Goal: Check status: Check status

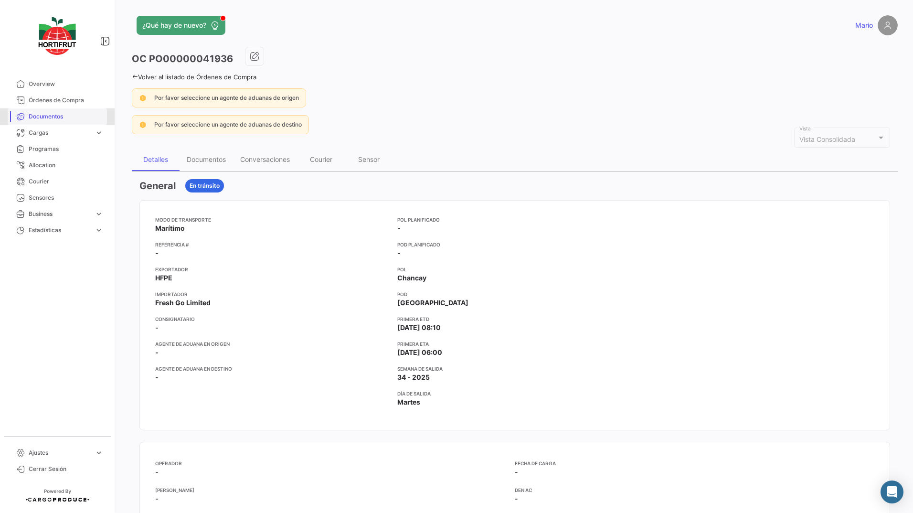
click at [44, 122] on link "Documentos" at bounding box center [57, 116] width 99 height 16
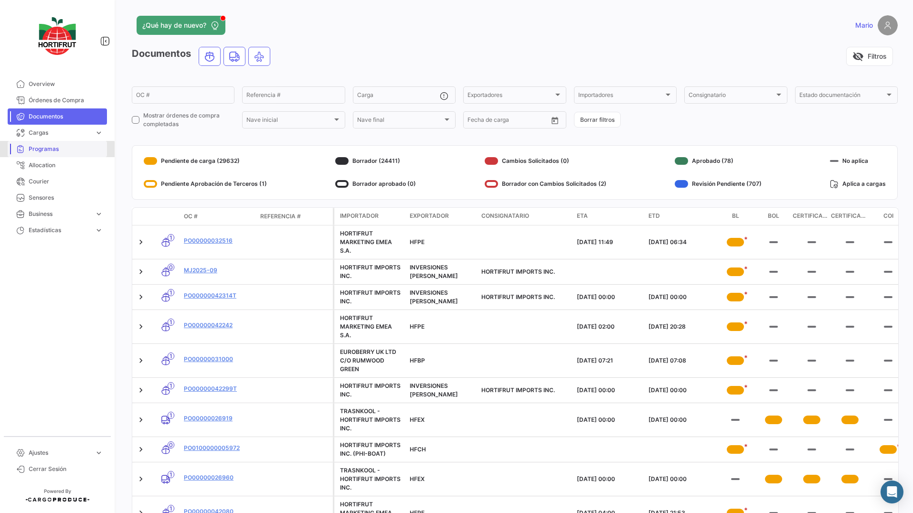
click at [40, 151] on span "Programas" at bounding box center [66, 149] width 74 height 9
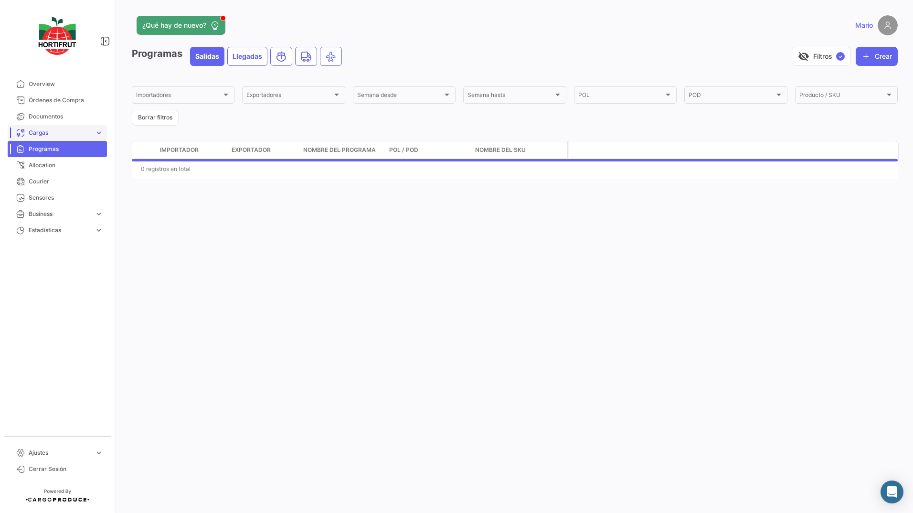
click at [44, 132] on span "Cargas" at bounding box center [60, 132] width 62 height 9
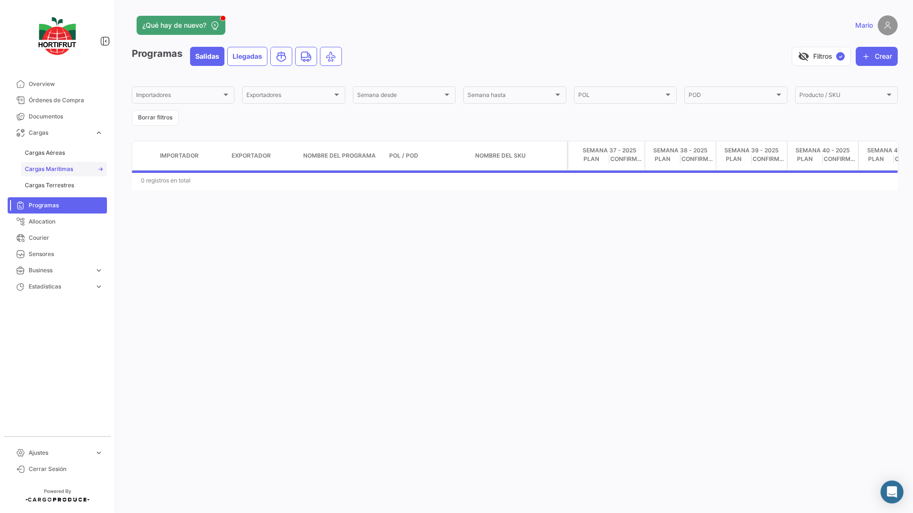
click at [61, 176] on link "Cargas Marítimas" at bounding box center [64, 169] width 86 height 14
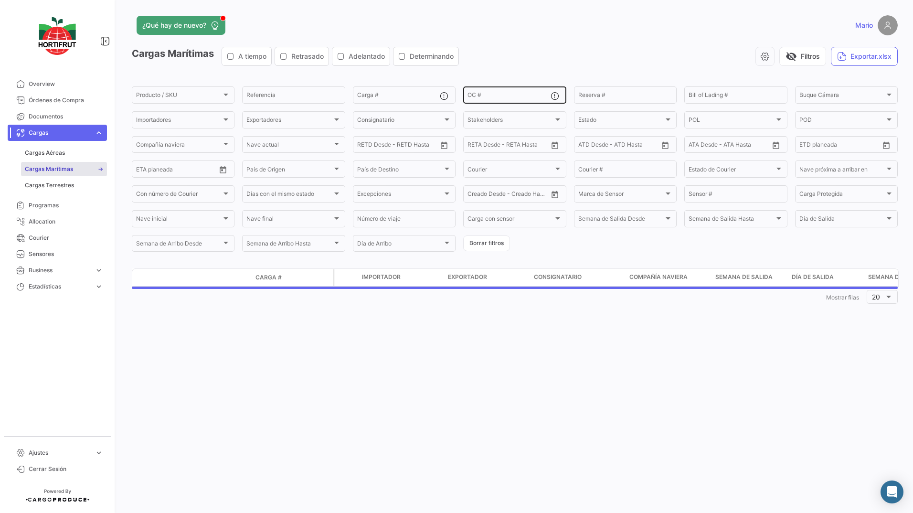
click at [480, 96] on input "OC #" at bounding box center [508, 96] width 83 height 7
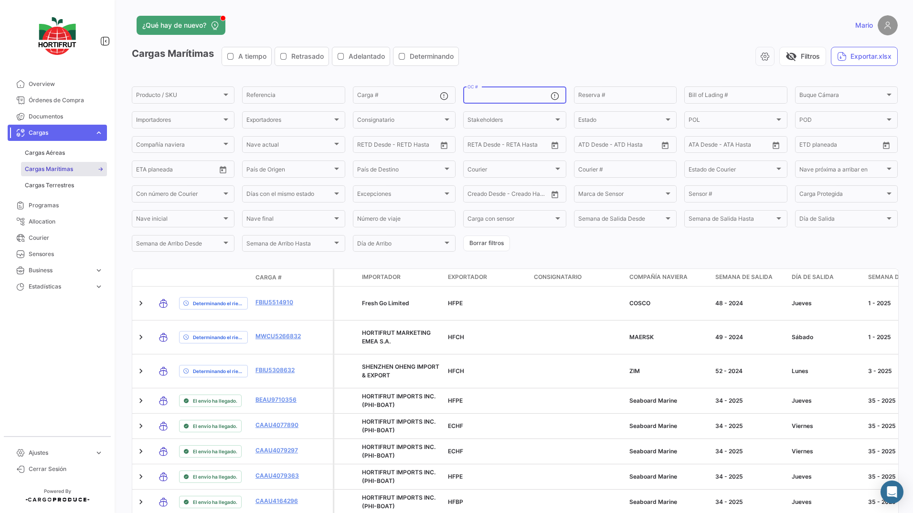
paste input "ZMOU8956092"
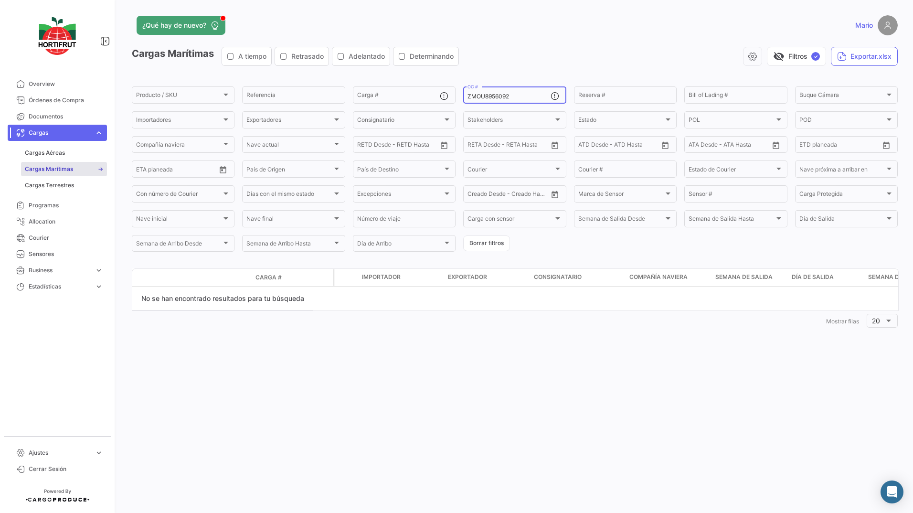
type input "ZMOU8956092"
drag, startPoint x: 524, startPoint y: 95, endPoint x: 434, endPoint y: 102, distance: 89.5
click at [0, 0] on div "Producto / SKU Producto / SKU Referencia Carga # ZMOU8956092 OC # Reserva # Bil…" at bounding box center [0, 0] width 0 height 0
click at [396, 88] on div "Carga #" at bounding box center [398, 94] width 83 height 19
paste input "ZMOU8930293"
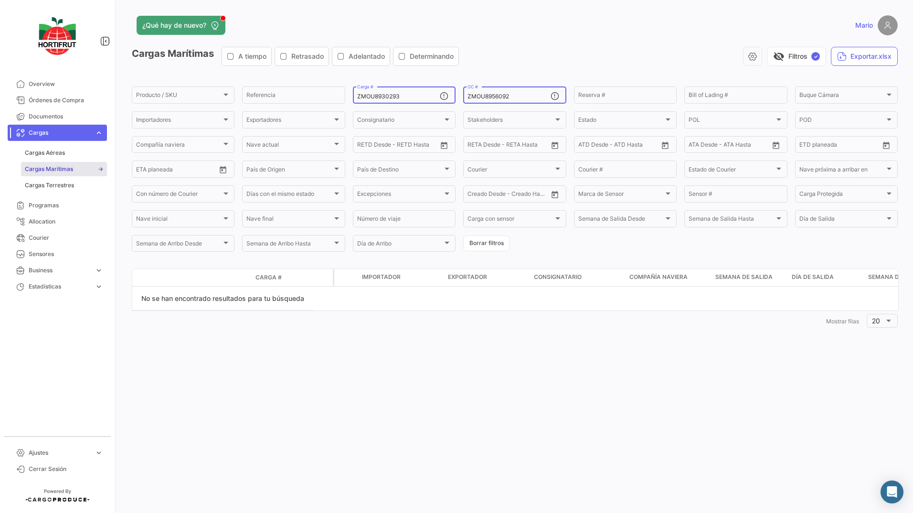
type input "ZMOU8930293"
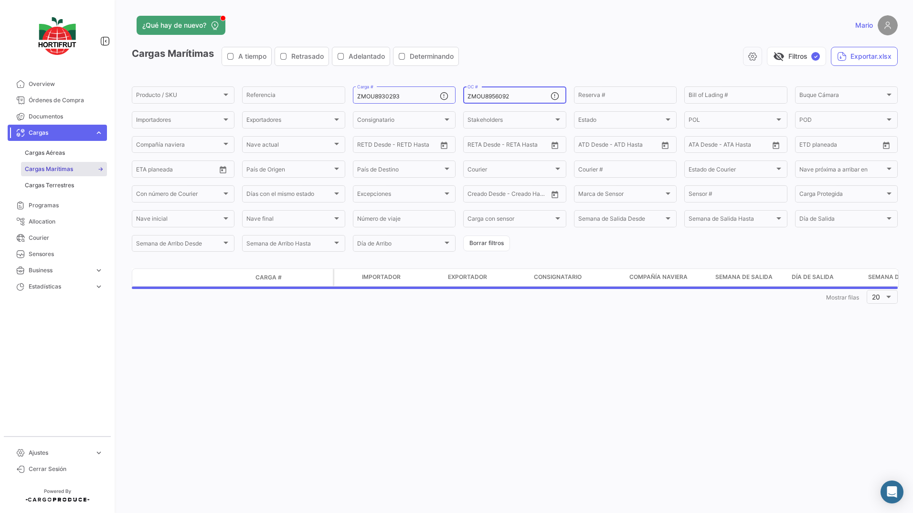
drag, startPoint x: 514, startPoint y: 93, endPoint x: 467, endPoint y: 99, distance: 47.6
click at [467, 99] on div "ZMOU8956092 OC #" at bounding box center [514, 94] width 103 height 19
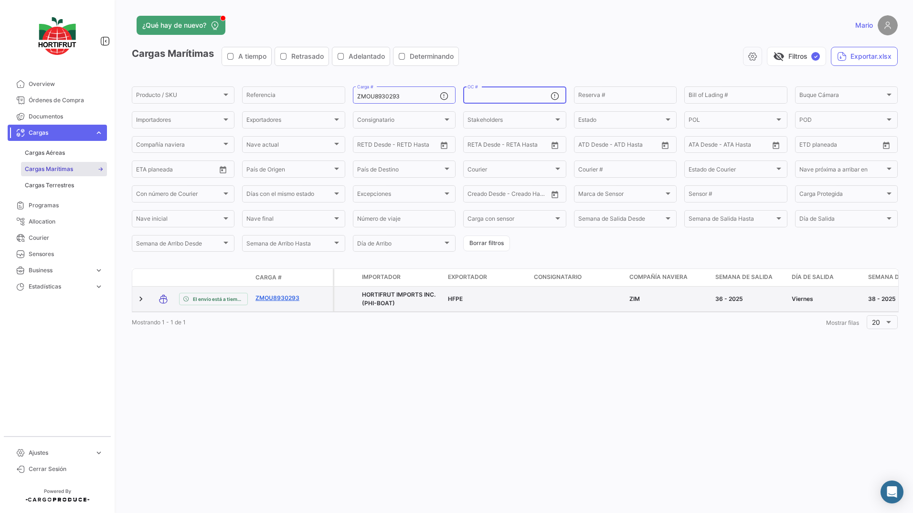
click at [262, 295] on link "ZMOU8930293" at bounding box center [280, 298] width 50 height 9
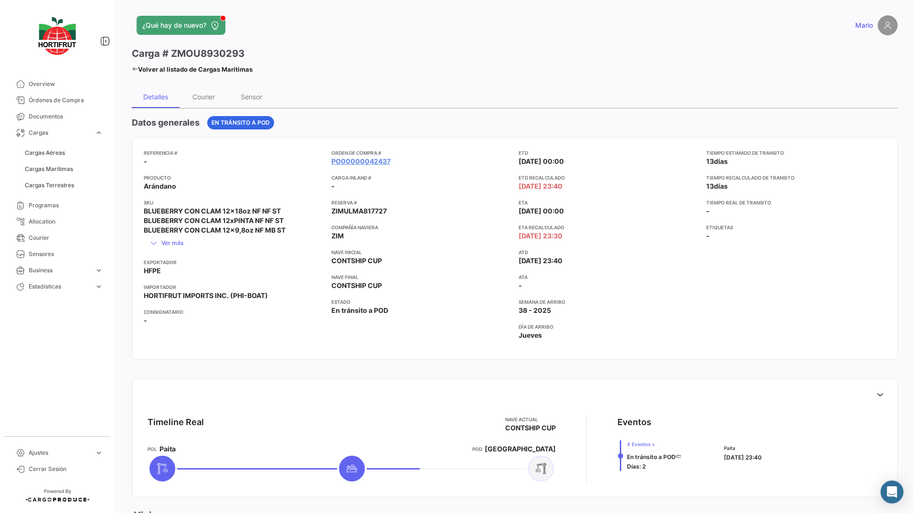
click at [680, 299] on app-card-info-title "Semana de Arribo" at bounding box center [608, 302] width 180 height 8
click at [411, 57] on div "Carga # ZMOU8930293 Volver al listado [PERSON_NAME] Marítimas" at bounding box center [323, 61] width 383 height 29
